Goal: Information Seeking & Learning: Learn about a topic

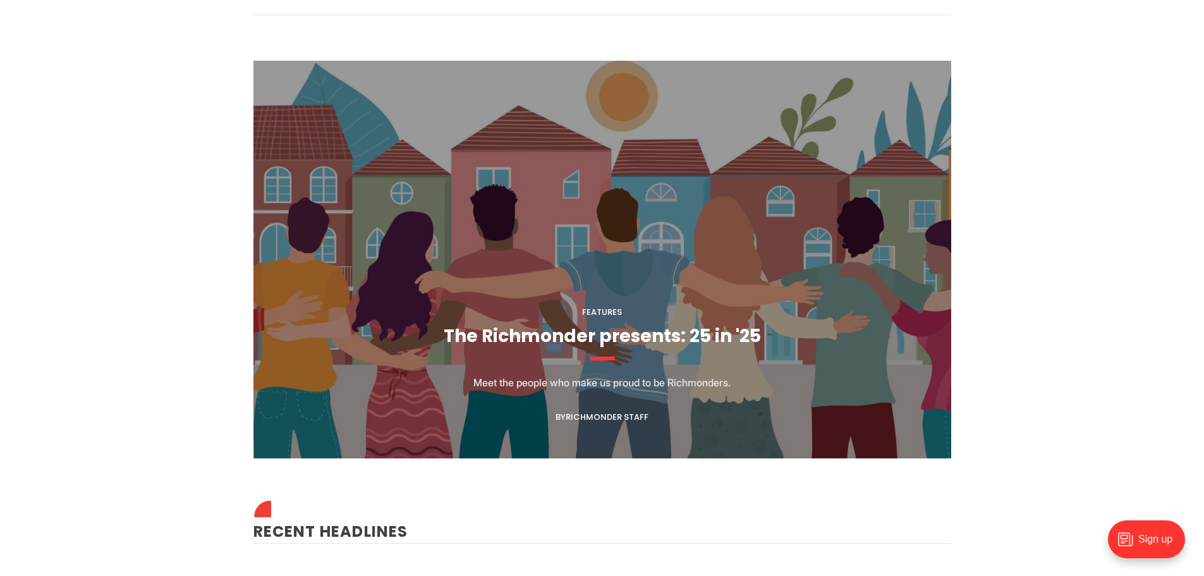
scroll to position [1138, 0]
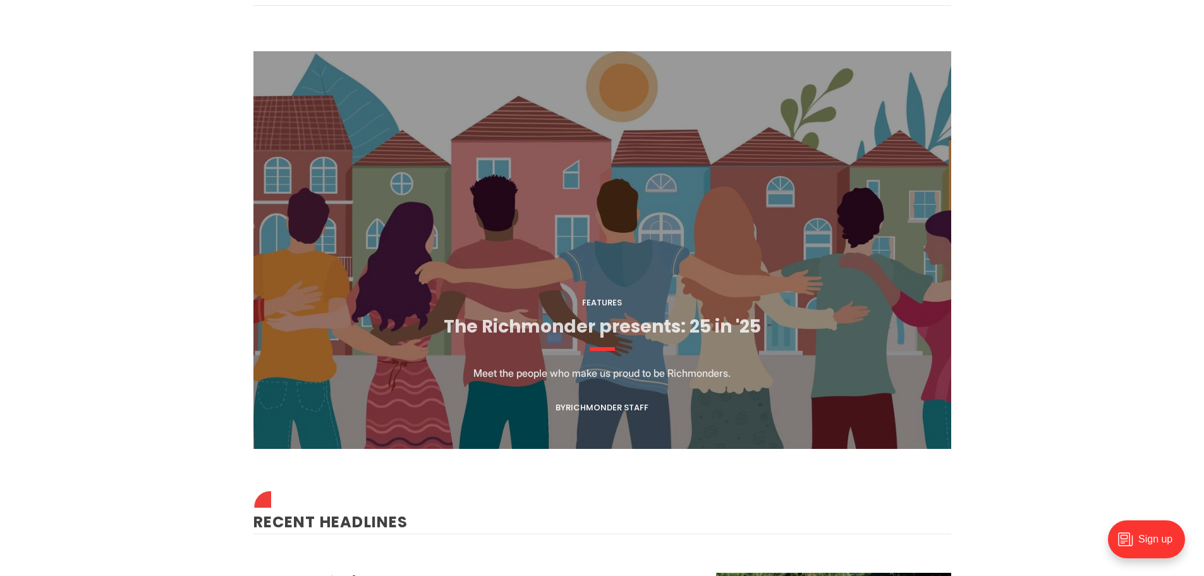
click at [628, 320] on link "The Richmonder presents: 25 in '25" at bounding box center [602, 326] width 317 height 25
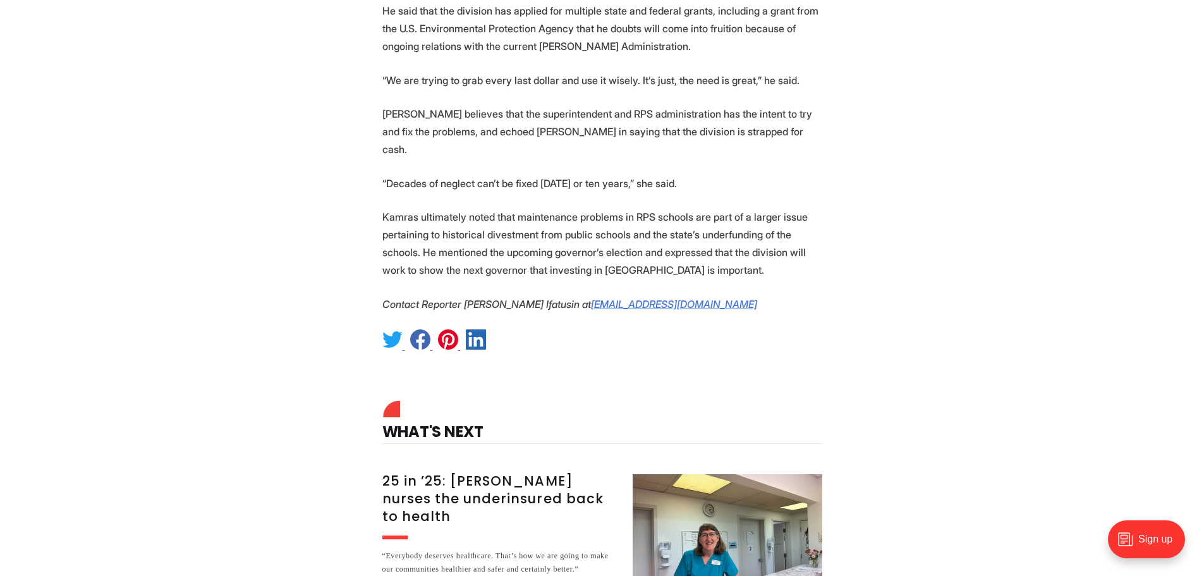
scroll to position [2782, 0]
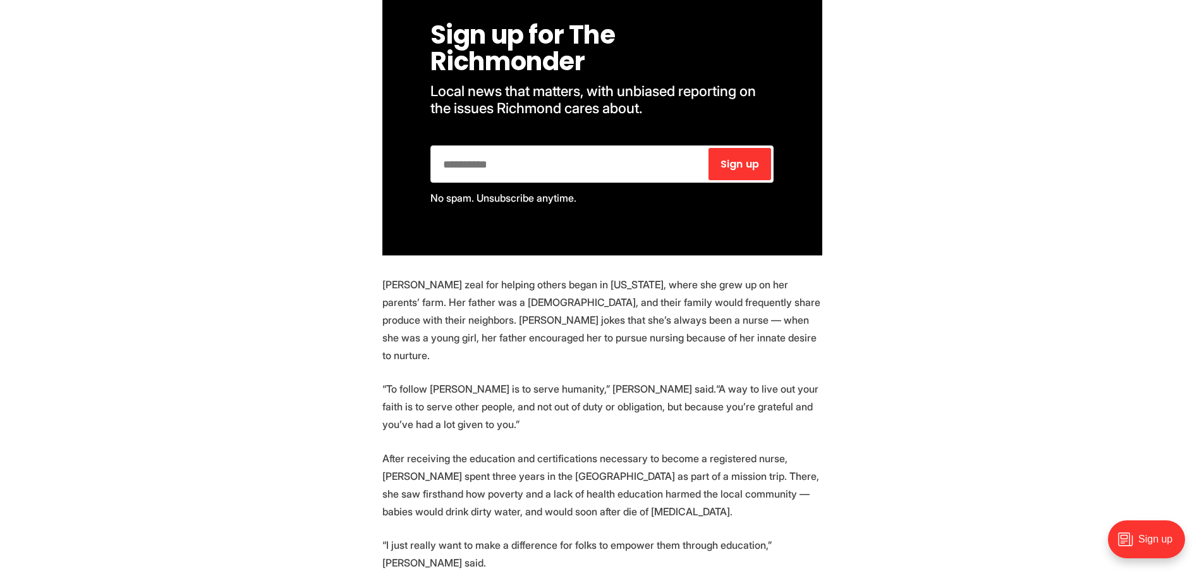
scroll to position [1138, 0]
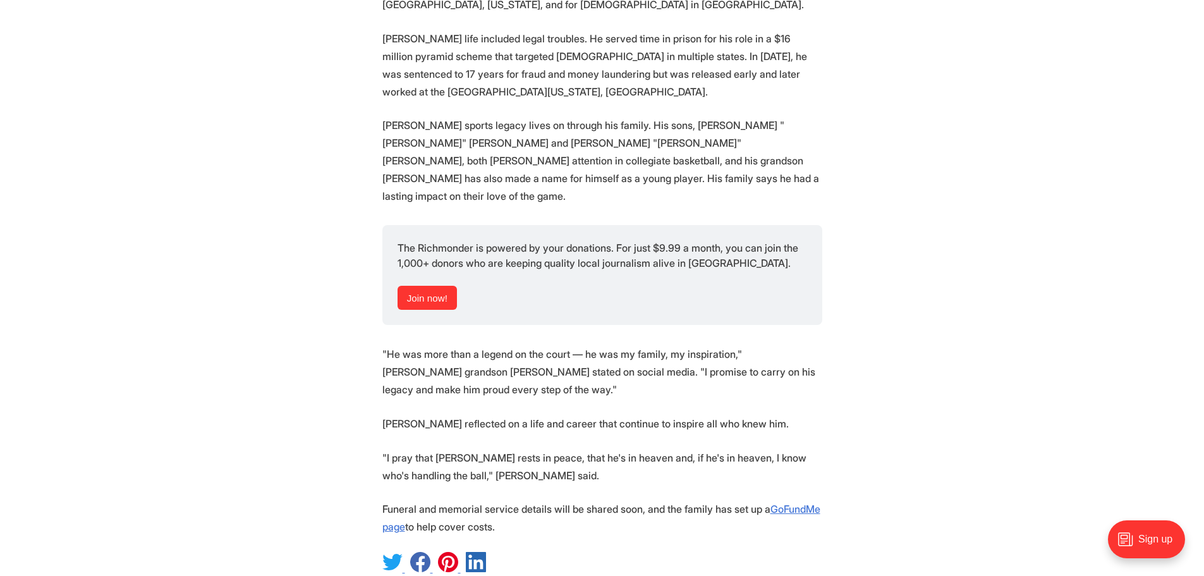
scroll to position [1581, 0]
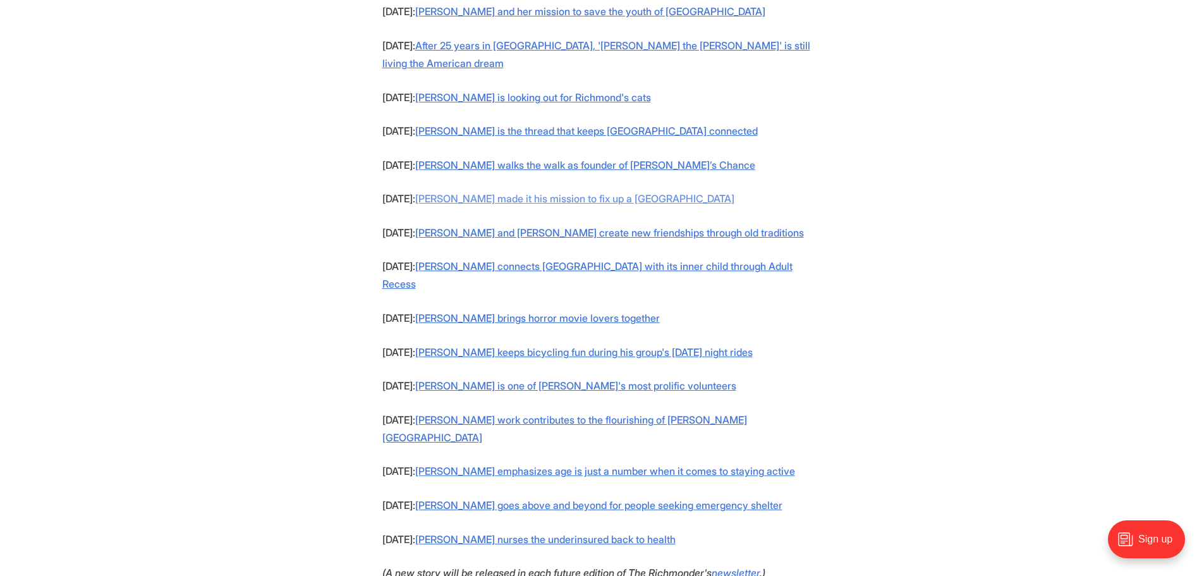
scroll to position [1201, 0]
